Goal: Information Seeking & Learning: Find specific fact

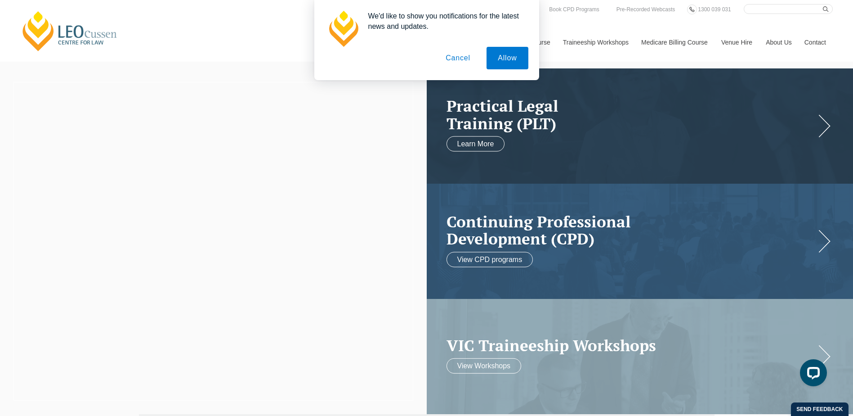
click at [459, 58] on button "Cancel" at bounding box center [457, 58] width 47 height 22
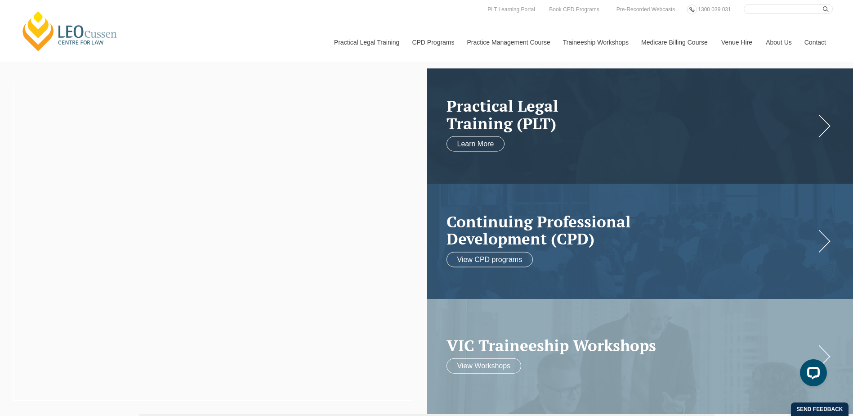
click at [773, 7] on input "Search here" at bounding box center [788, 9] width 89 height 10
type input "hampel"
click at [823, 4] on button "submit" at bounding box center [828, 9] width 10 height 10
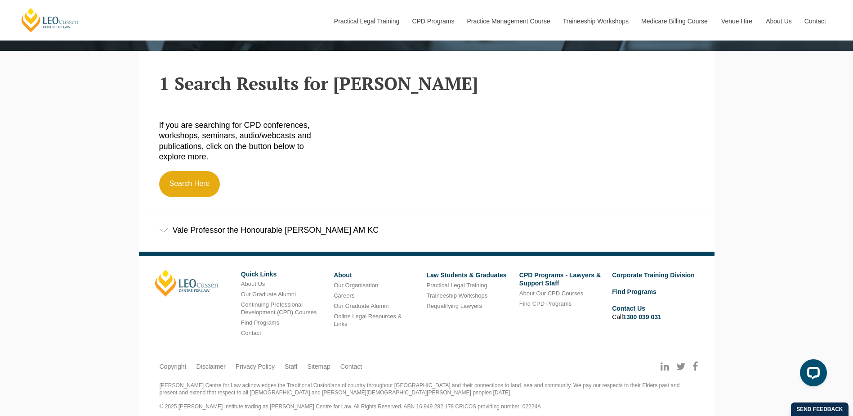
scroll to position [283, 0]
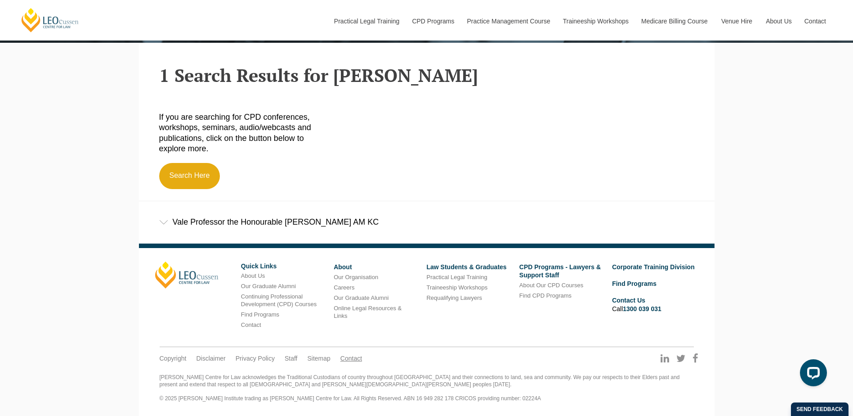
click at [349, 360] on link "Contact" at bounding box center [351, 358] width 22 height 8
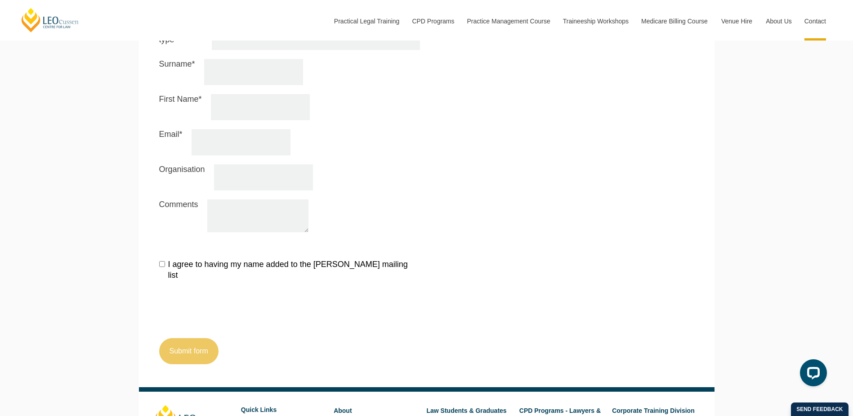
scroll to position [1061, 0]
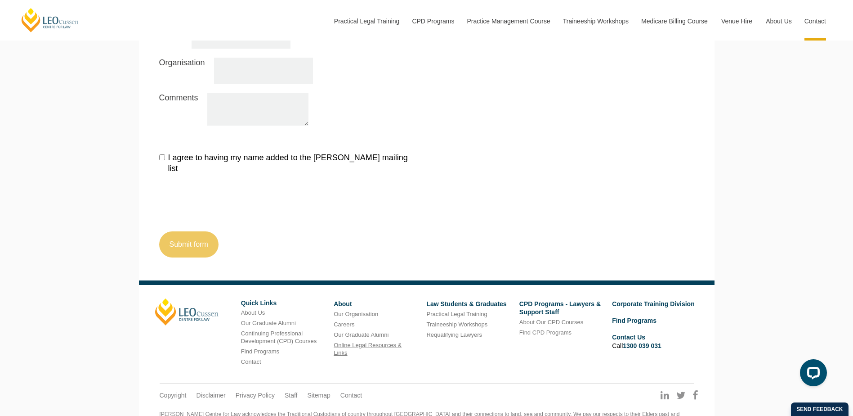
click at [349, 341] on link "Online Legal Resources & Links" at bounding box center [368, 348] width 68 height 14
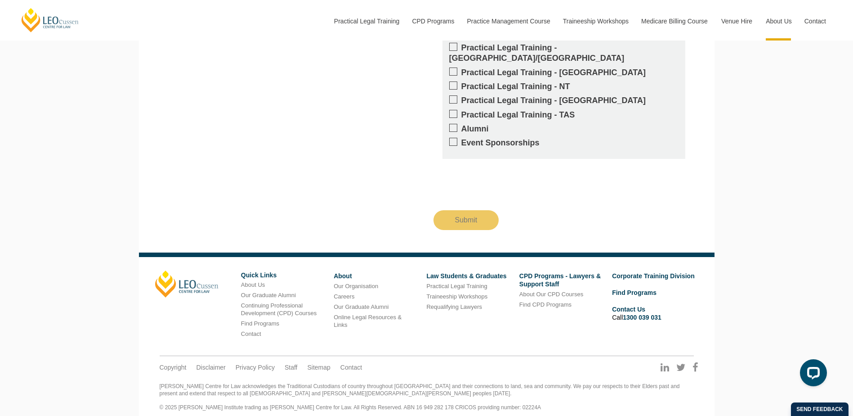
scroll to position [1307, 0]
